Goal: Navigation & Orientation: Find specific page/section

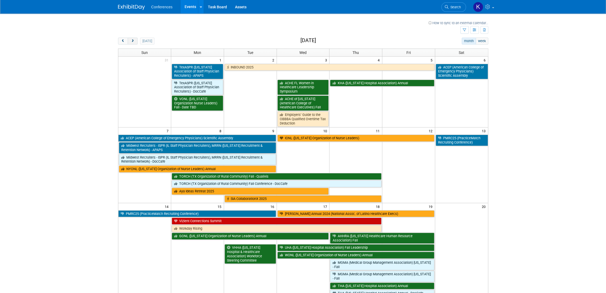
click at [134, 42] on span "next" at bounding box center [133, 40] width 4 height 3
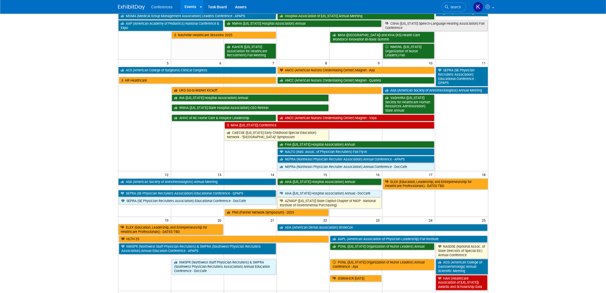
scroll to position [60, 0]
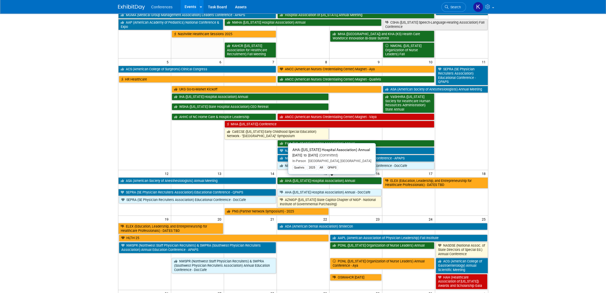
click at [354, 178] on link "AHA ([US_STATE] Hospital Association) Annual" at bounding box center [330, 180] width 104 height 7
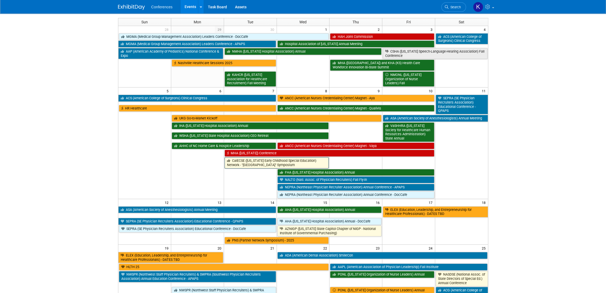
scroll to position [0, 0]
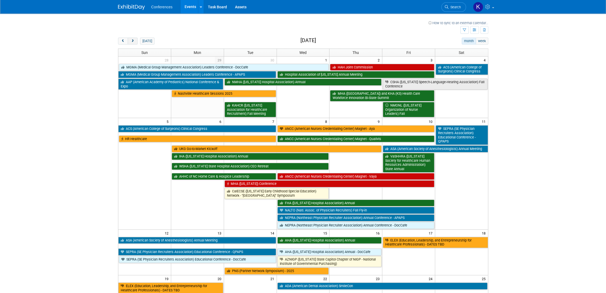
click at [136, 43] on button "next" at bounding box center [133, 41] width 10 height 7
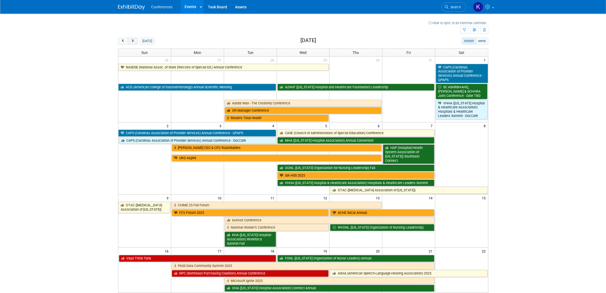
click at [136, 43] on button "next" at bounding box center [133, 41] width 10 height 7
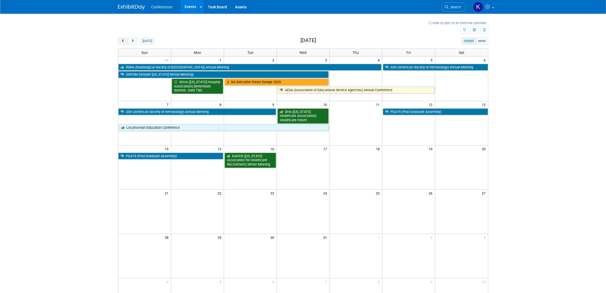
click at [118, 41] on button "prev" at bounding box center [123, 41] width 10 height 7
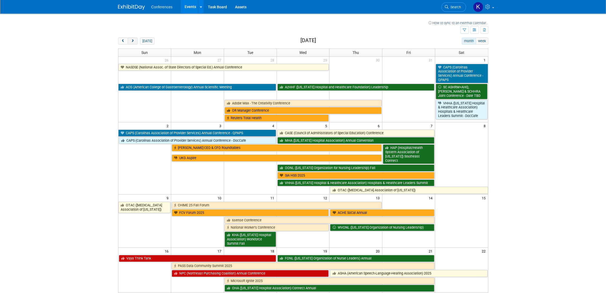
click at [132, 41] on span "next" at bounding box center [133, 40] width 4 height 3
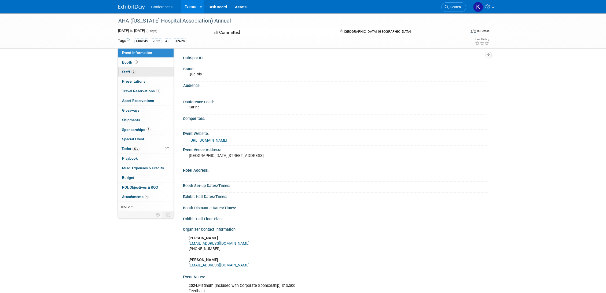
click at [163, 73] on link "2 Staff 2" at bounding box center [146, 71] width 56 height 9
